Goal: Task Accomplishment & Management: Complete application form

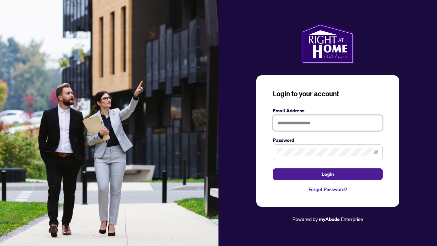
click at [288, 123] on input "text" at bounding box center [327, 123] width 110 height 16
type input "**********"
click at [327, 174] on button "Login" at bounding box center [327, 174] width 110 height 12
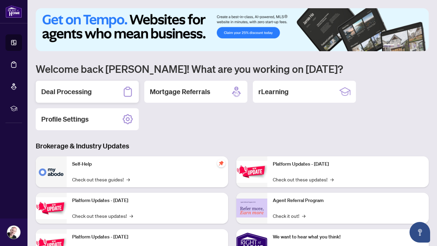
click at [76, 91] on h2 "Deal Processing" at bounding box center [66, 92] width 50 height 10
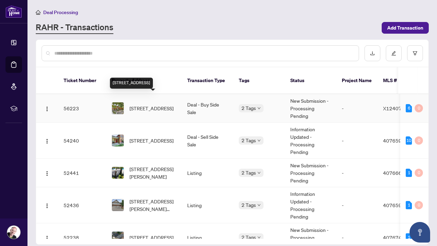
scroll to position [0, 0]
click at [143, 104] on span "353 Grand Ridge Dr, Cambridge, Ontario N1S 3Z7, Canada" at bounding box center [151, 108] width 44 height 8
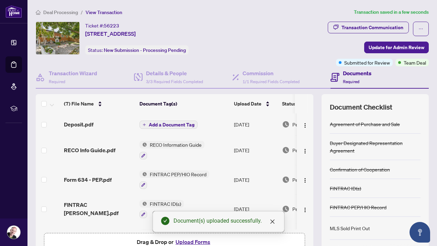
click at [172, 123] on span "Add a Document Tag" at bounding box center [172, 124] width 46 height 5
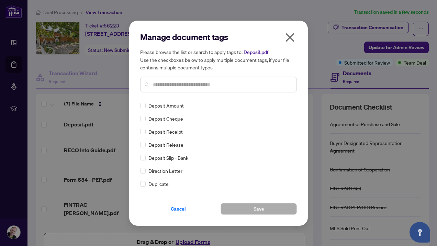
scroll to position [576, 0]
click at [260, 208] on span "Save" at bounding box center [258, 208] width 11 height 11
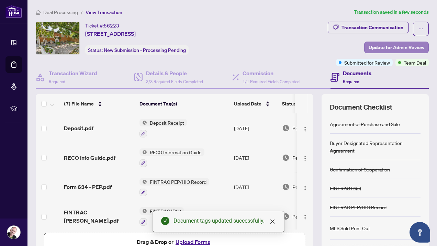
click at [393, 47] on span "Update for Admin Review" at bounding box center [396, 47] width 56 height 11
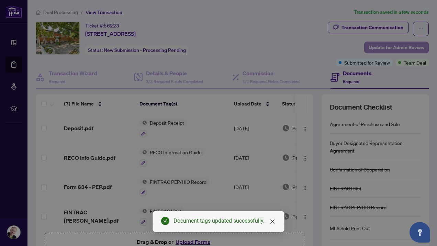
scroll to position [0, 0]
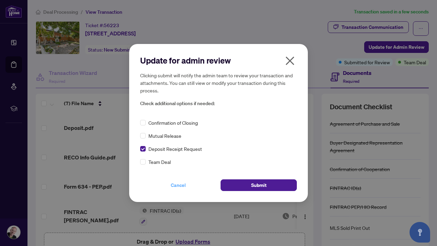
click at [177, 185] on span "Cancel" at bounding box center [178, 184] width 15 height 11
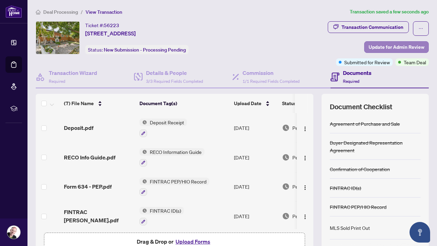
click at [396, 46] on span "Update for Admin Review" at bounding box center [396, 47] width 56 height 11
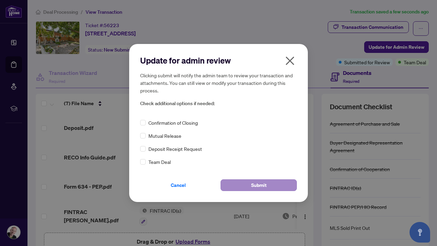
click at [261, 184] on span "Submit" at bounding box center [258, 184] width 15 height 11
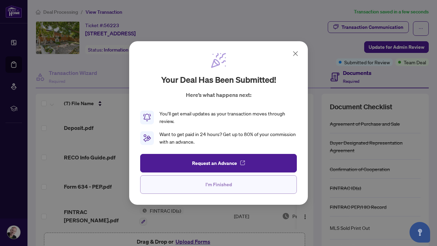
click at [232, 185] on button "I'm Finished" at bounding box center [218, 184] width 156 height 19
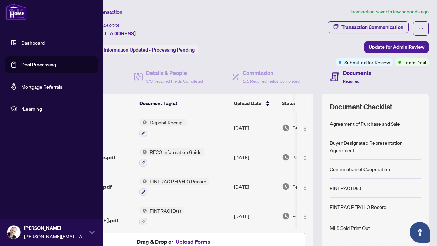
click at [15, 234] on img at bounding box center [13, 231] width 13 height 13
click at [13, 231] on img at bounding box center [13, 231] width 13 height 13
click at [24, 191] on span "Logout" at bounding box center [27, 191] width 15 height 11
